Goal: Transaction & Acquisition: Purchase product/service

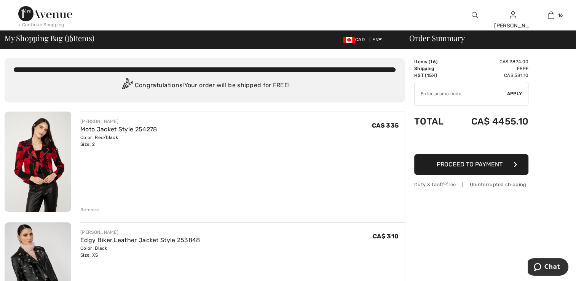
click at [474, 12] on img at bounding box center [475, 15] width 6 height 9
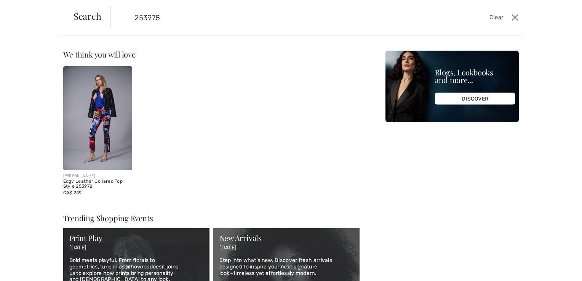
type input "253978"
click at [99, 123] on img at bounding box center [97, 118] width 69 height 104
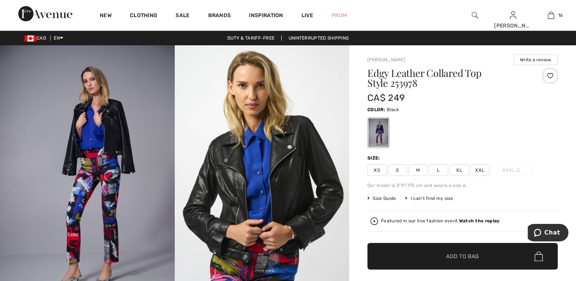
click at [464, 219] on strong "Watch the replay" at bounding box center [479, 220] width 41 height 5
